Goal: Task Accomplishment & Management: Manage account settings

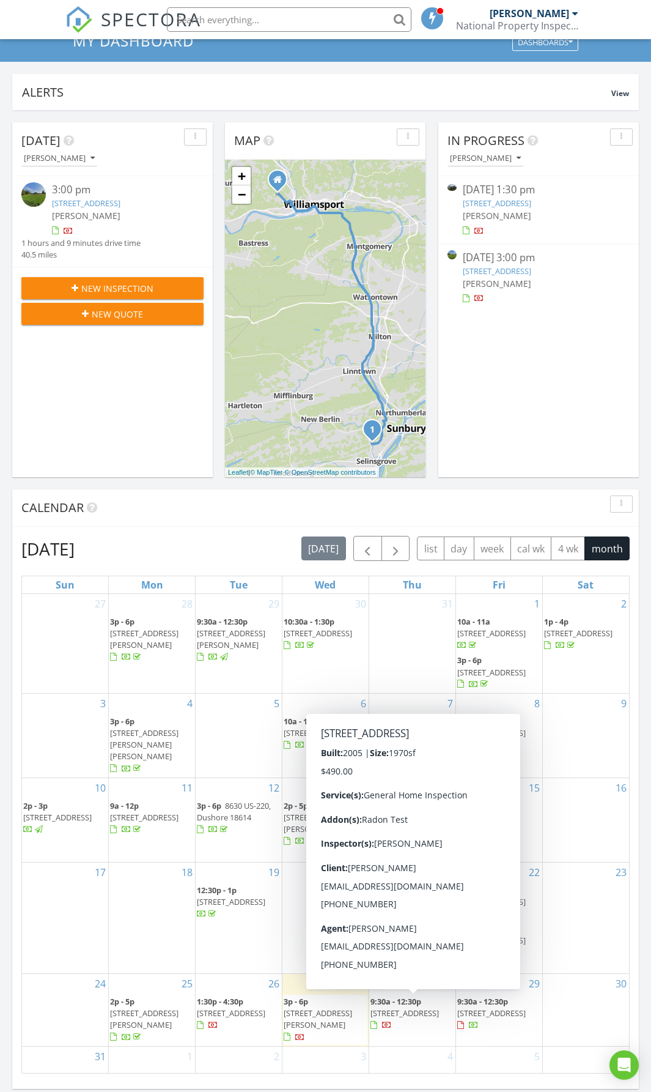
scroll to position [122, 0]
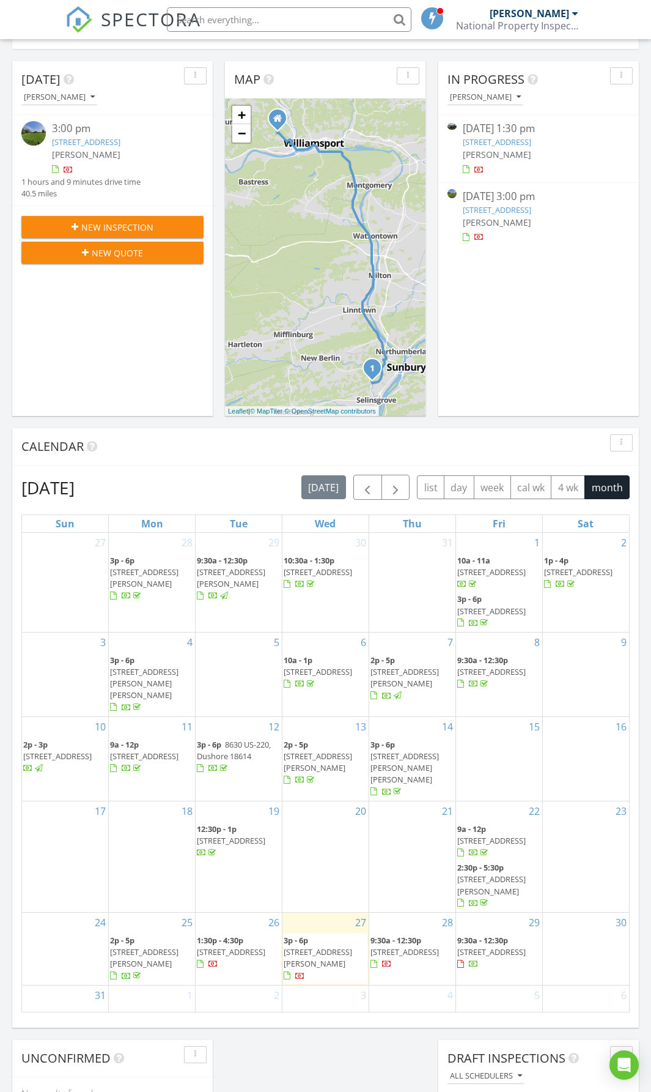
click at [323, 946] on span "700 Penns Dr, Selinsgrove 17870" at bounding box center [318, 957] width 68 height 23
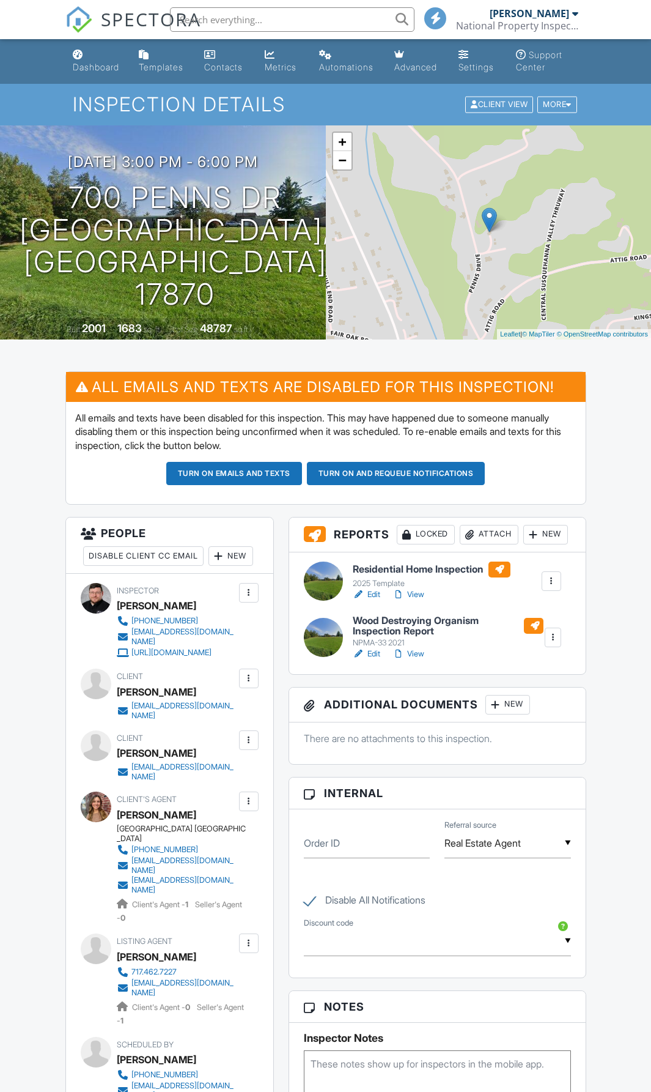
click at [375, 577] on h6 "Residential Home Inspection" at bounding box center [432, 569] width 158 height 16
click at [426, 577] on h6 "Residential Home Inspection" at bounding box center [432, 569] width 158 height 16
